Goal: Information Seeking & Learning: Learn about a topic

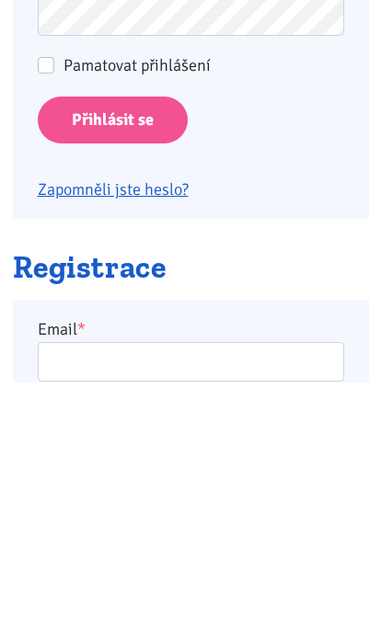
type input "[EMAIL_ADDRESS][DOMAIN_NAME]"
click at [111, 375] on input "Přihlásit se" at bounding box center [113, 377] width 150 height 47
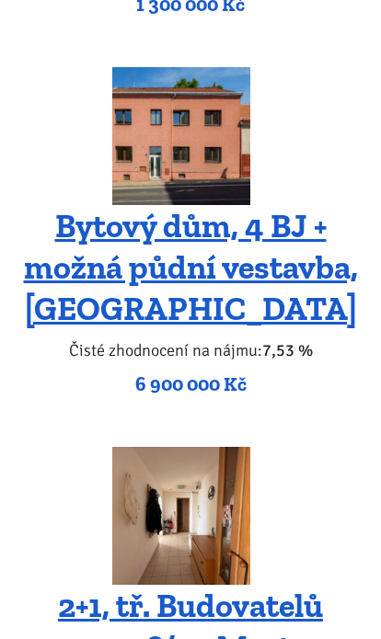
scroll to position [4069, 0]
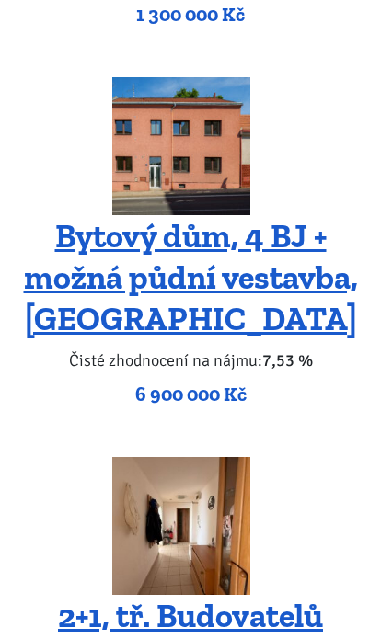
click at [287, 217] on link "Bytový dům, 4 BJ + možná půdní vestavba, [GEOGRAPHIC_DATA]" at bounding box center [191, 278] width 334 height 122
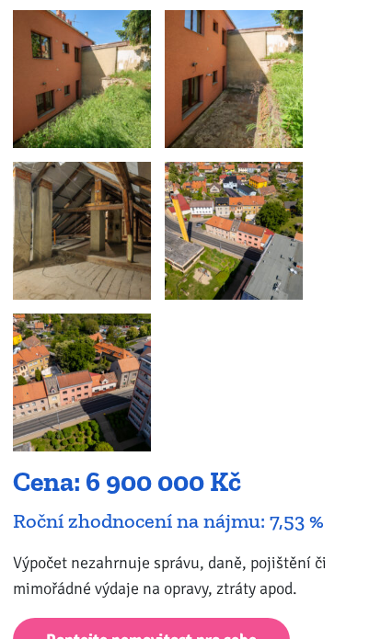
scroll to position [2760, 0]
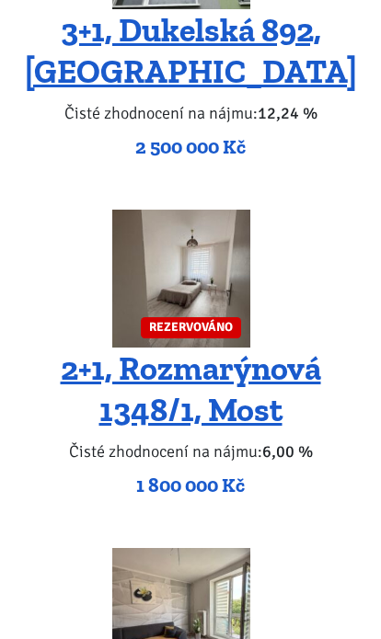
scroll to position [6390, 0]
